Goal: Transaction & Acquisition: Purchase product/service

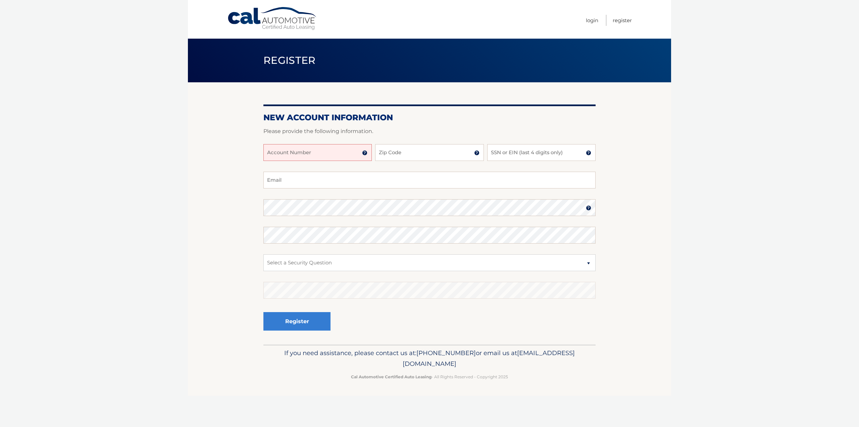
click at [313, 154] on input "Account Number" at bounding box center [318, 152] width 108 height 17
type input "44455970172"
click at [407, 150] on input "Zip Code" at bounding box center [429, 152] width 108 height 17
type input "07740"
click at [528, 152] on input "SSN or EIN (last 4 digits only)" at bounding box center [541, 152] width 108 height 17
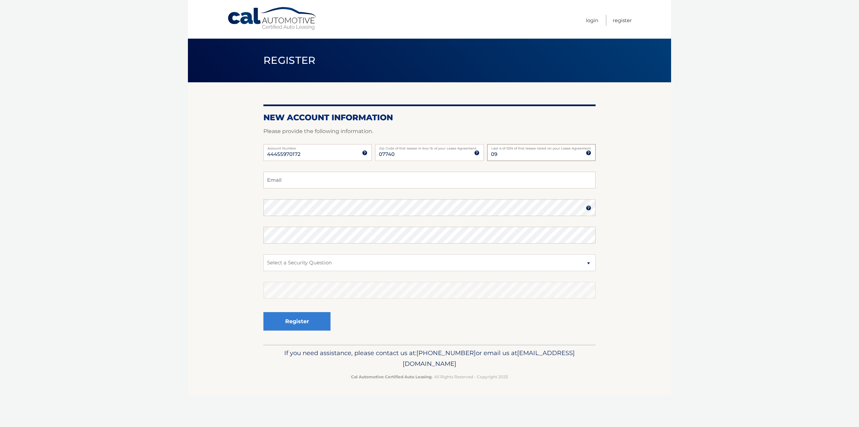
type input "0"
type input "0970"
click at [508, 177] on input "Email" at bounding box center [430, 180] width 332 height 17
type input "[EMAIL_ADDRESS][DOMAIN_NAME]"
click at [340, 261] on select "Select a Security Question What was the name of your elementary school? What is…" at bounding box center [430, 262] width 332 height 17
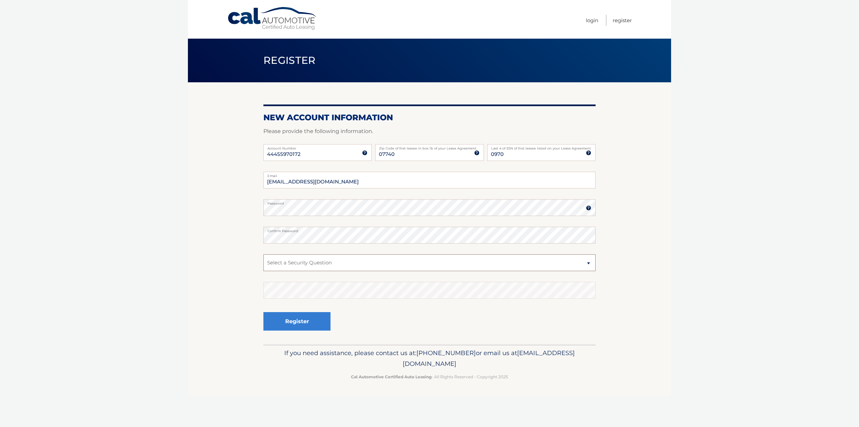
select select "2"
click at [264, 254] on select "Select a Security Question What was the name of your elementary school? What is…" at bounding box center [430, 262] width 332 height 17
click at [312, 323] on button "Register" at bounding box center [297, 321] width 67 height 18
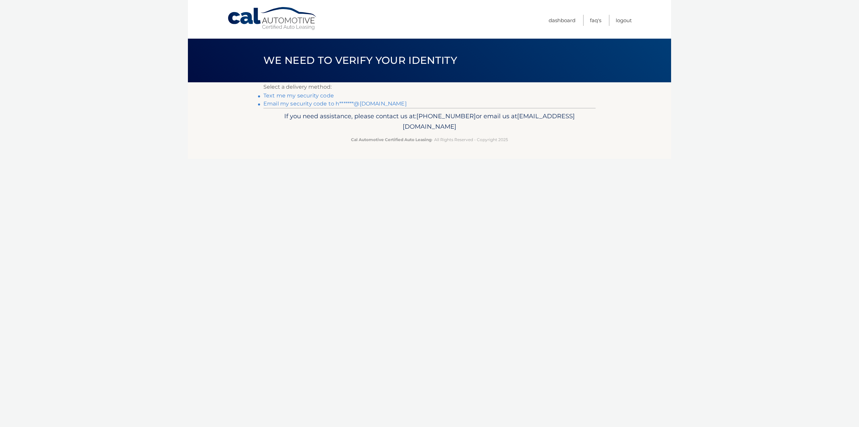
click at [302, 93] on link "Text me my security code" at bounding box center [299, 95] width 70 height 6
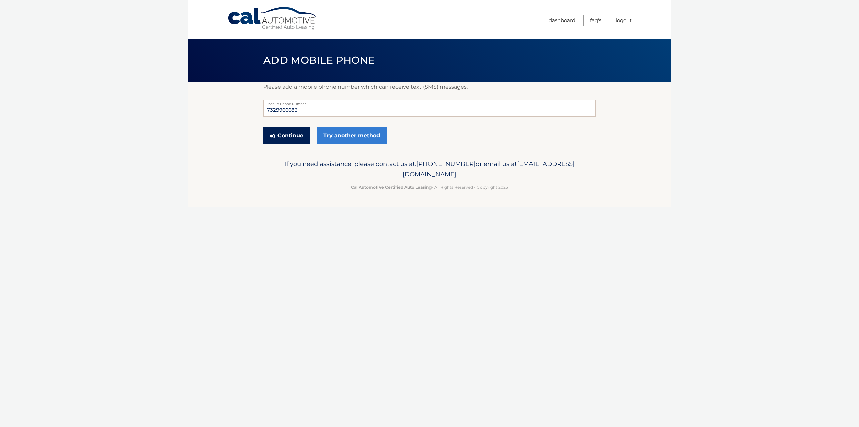
click at [289, 134] on button "Continue" at bounding box center [287, 135] width 47 height 17
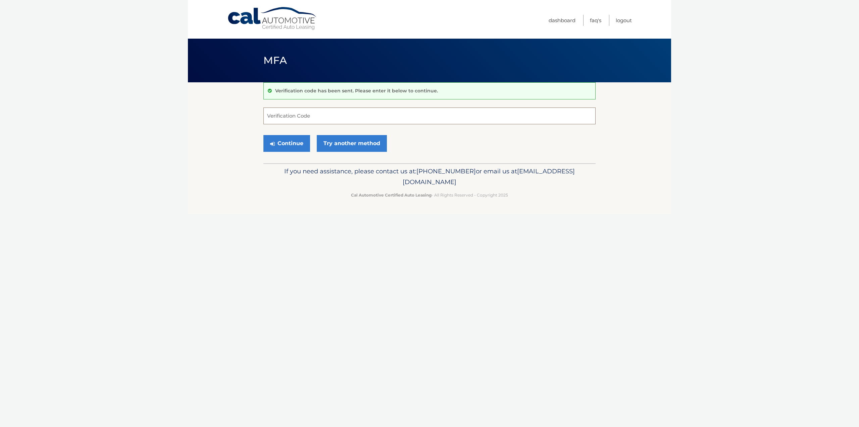
click at [307, 113] on input "Verification Code" at bounding box center [430, 115] width 332 height 17
type input "809800"
click at [291, 145] on button "Continue" at bounding box center [287, 143] width 47 height 17
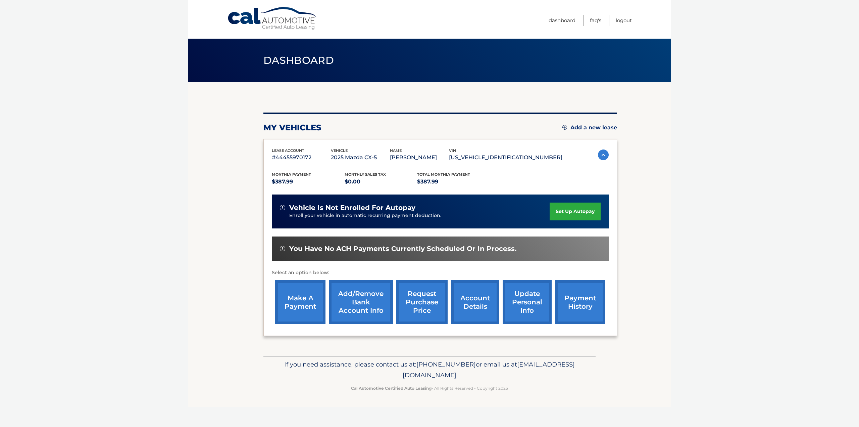
click at [593, 304] on link "payment history" at bounding box center [580, 302] width 50 height 44
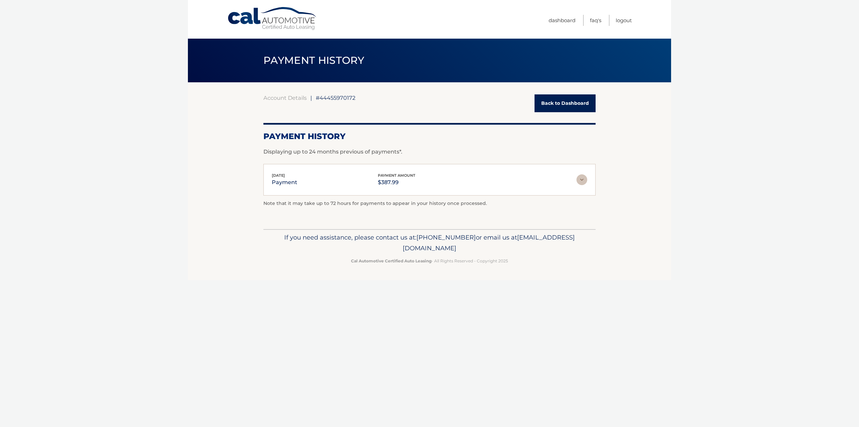
click at [564, 103] on link "Back to Dashboard" at bounding box center [565, 103] width 61 height 18
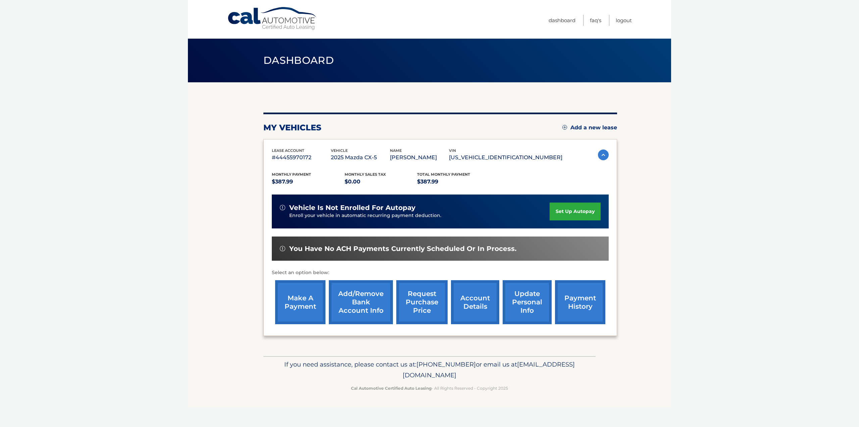
click at [292, 320] on link "make a payment" at bounding box center [300, 302] width 50 height 44
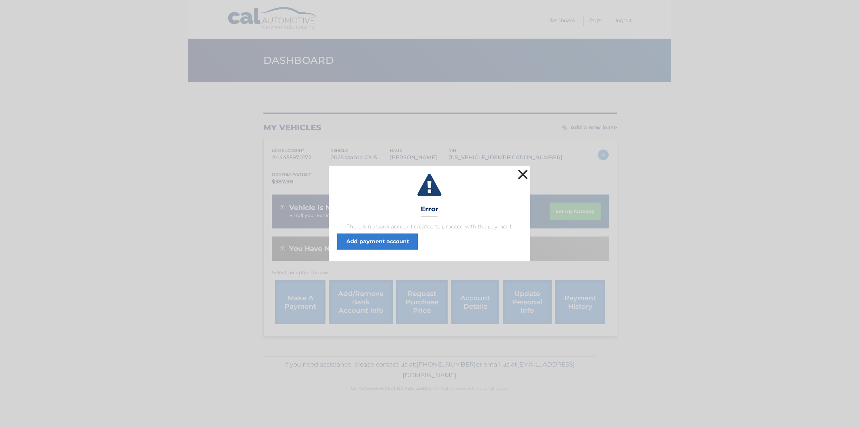
click at [522, 171] on button "×" at bounding box center [522, 174] width 13 height 13
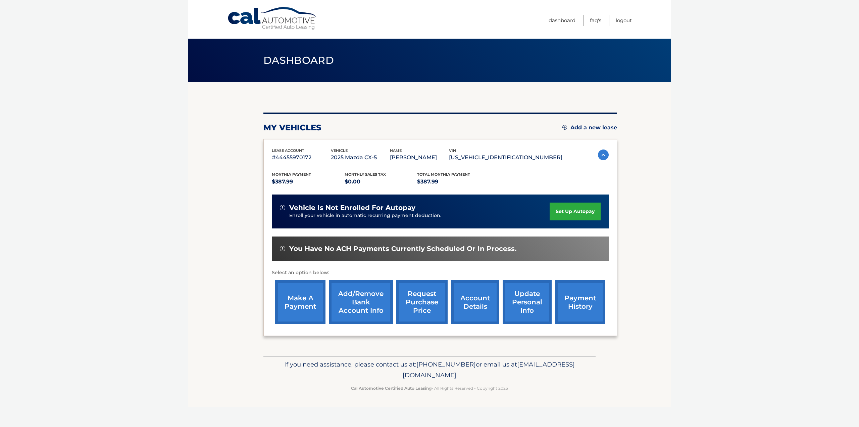
click at [299, 295] on link "make a payment" at bounding box center [300, 302] width 50 height 44
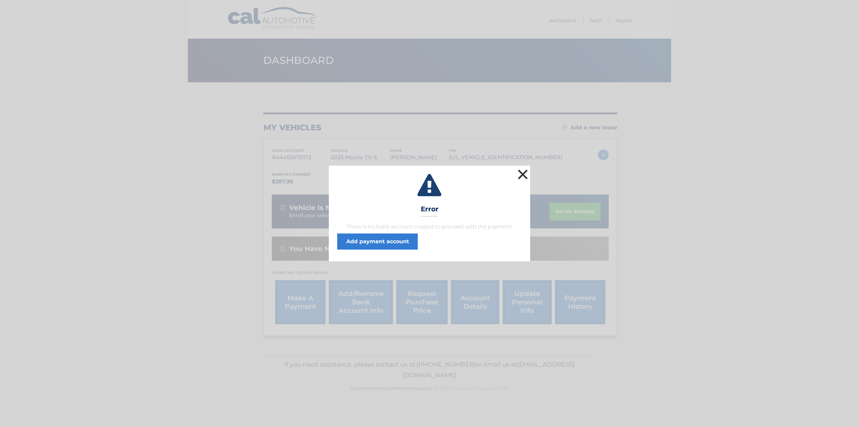
click at [523, 176] on button "×" at bounding box center [522, 174] width 13 height 13
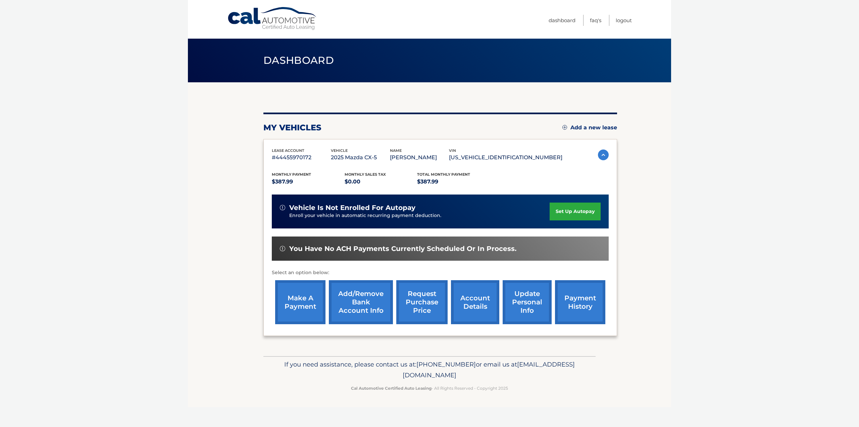
click at [370, 309] on link "Add/Remove bank account info" at bounding box center [361, 302] width 64 height 44
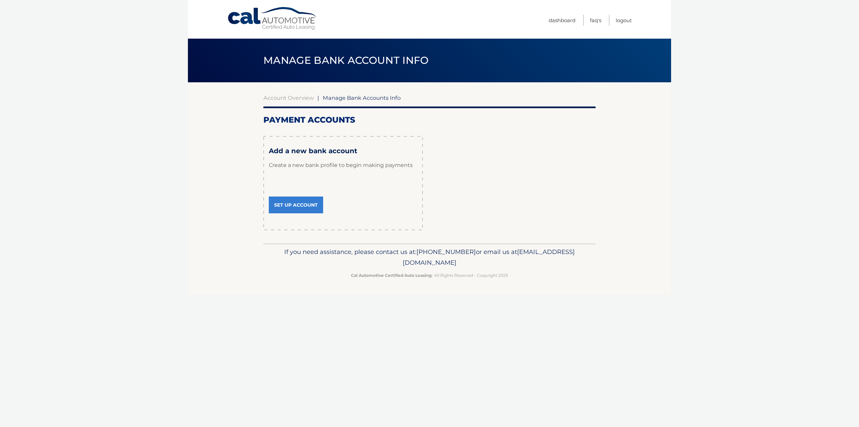
click at [290, 203] on link "Set Up Account" at bounding box center [296, 204] width 54 height 17
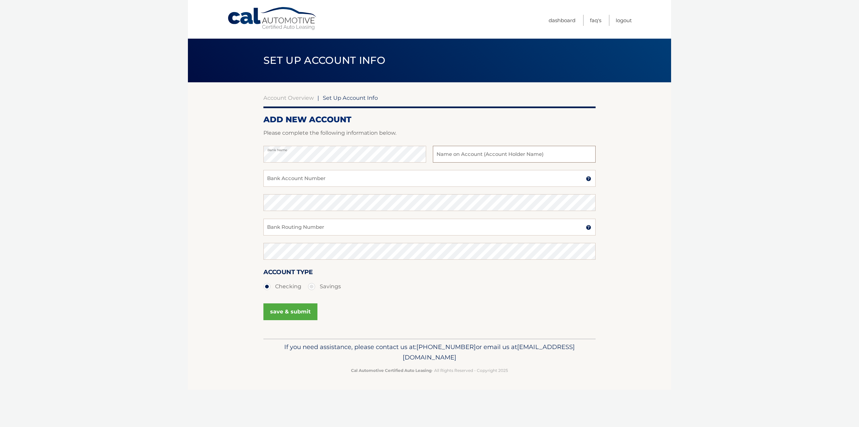
click at [447, 153] on input "text" at bounding box center [514, 154] width 163 height 17
click at [462, 157] on input "Victoria Grazi" at bounding box center [514, 154] width 163 height 17
type input "Zenmor Inc."
click at [361, 176] on input "Bank Account Number" at bounding box center [430, 178] width 332 height 17
type input "956567959"
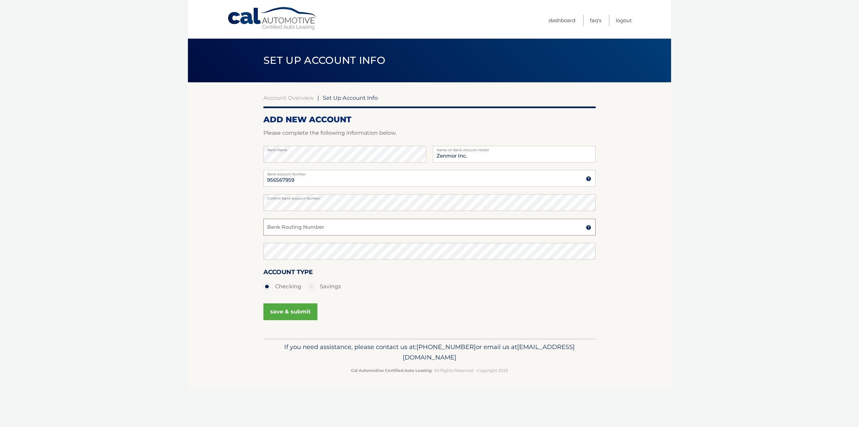
click at [339, 226] on input "Bank Routing Number" at bounding box center [430, 227] width 332 height 17
type input "021000021"
click at [287, 309] on button "save & submit" at bounding box center [291, 311] width 54 height 17
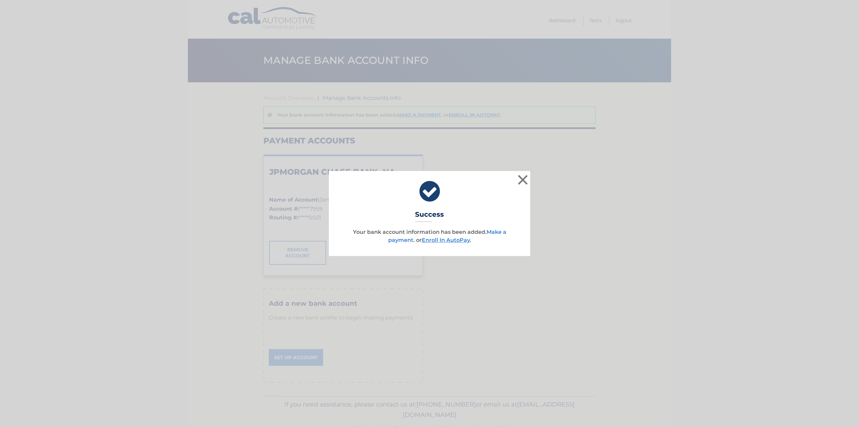
click at [401, 239] on link "Make a payment" at bounding box center [447, 236] width 118 height 14
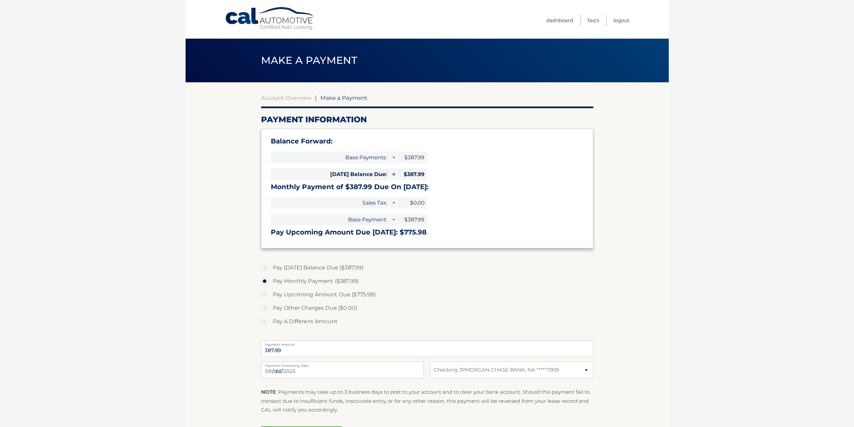
select select "ZTc4ZGI0OTQtYmU0MC00MzkwLWI2ODEtMzc1NjFiOWVjNzJk"
click at [266, 268] on label "Pay [DATE] Balance Due ($387.99)" at bounding box center [427, 267] width 332 height 13
click at [266, 268] on input "Pay [DATE] Balance Due ($387.99)" at bounding box center [267, 266] width 7 height 11
radio input "true"
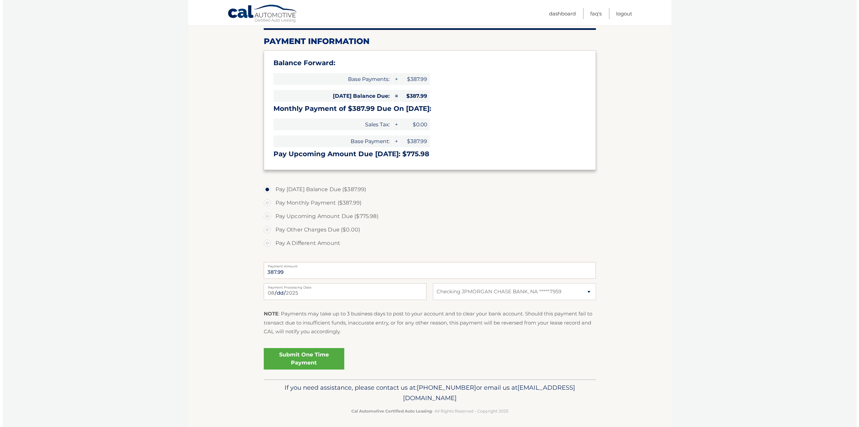
scroll to position [82, 0]
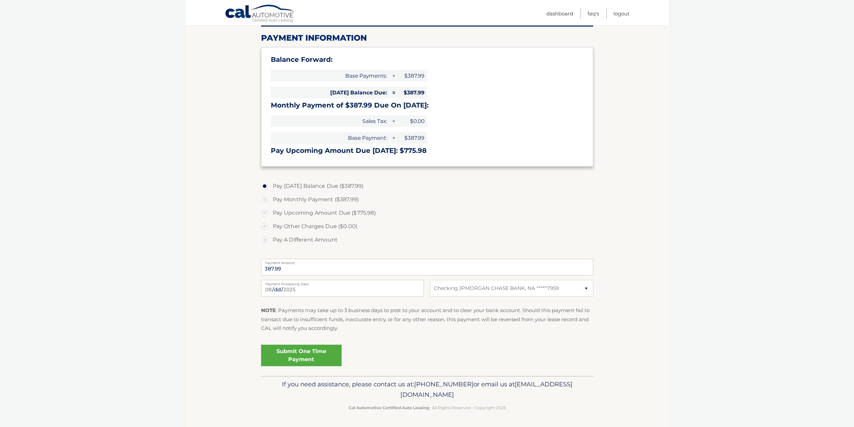
click at [299, 352] on link "Submit One Time Payment" at bounding box center [301, 354] width 81 height 21
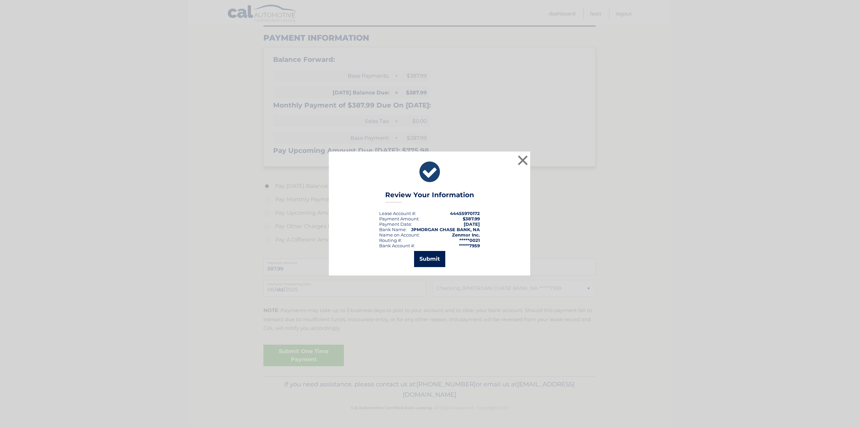
click at [424, 265] on button "Submit" at bounding box center [429, 259] width 31 height 16
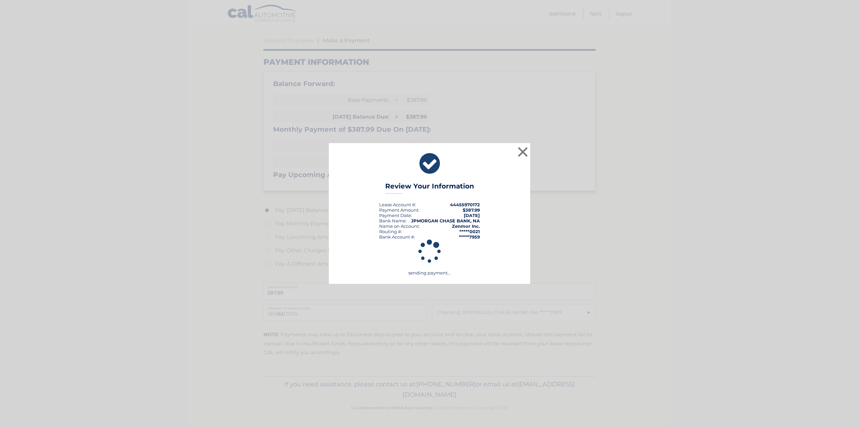
scroll to position [57, 0]
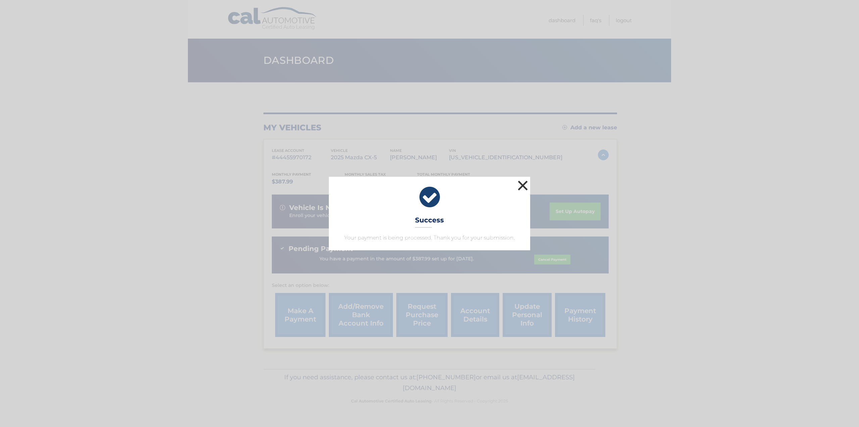
click at [519, 185] on button "×" at bounding box center [522, 185] width 13 height 13
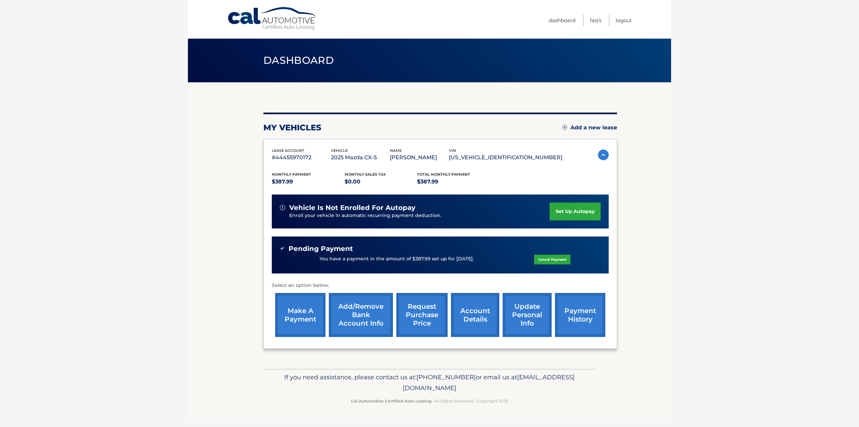
click at [516, 317] on link "update personal info" at bounding box center [527, 315] width 49 height 44
click at [599, 20] on link "FAQ's" at bounding box center [595, 20] width 11 height 11
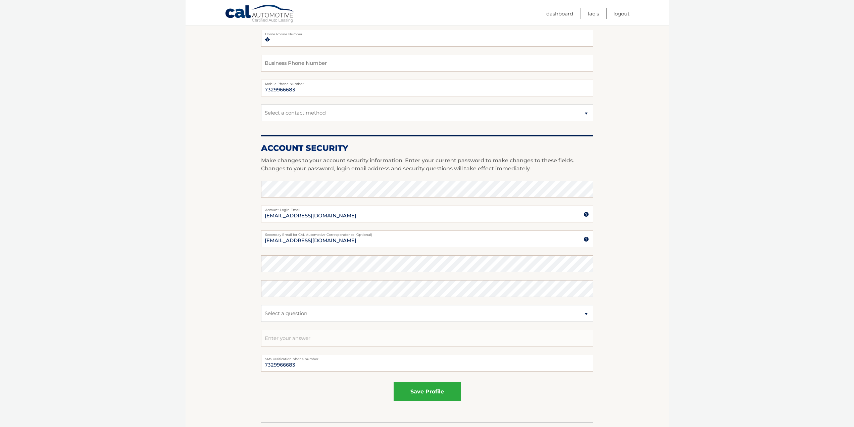
scroll to position [168, 0]
